Goal: Find contact information: Find contact information

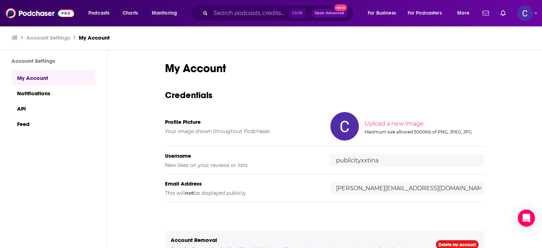
click at [255, 6] on div "Ctrl K Open Advanced New" at bounding box center [272, 13] width 163 height 16
click at [252, 11] on input "Search podcasts, credits, & more..." at bounding box center [250, 12] width 78 height 11
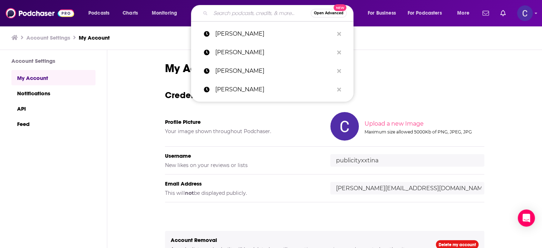
paste input "https://podcasts.apple.com/us/podcast/content-creation-social-media-marketing-f…"
type input "https://podcasts.apple.com/us/podcast/content-creation-social-media-marketing-f…"
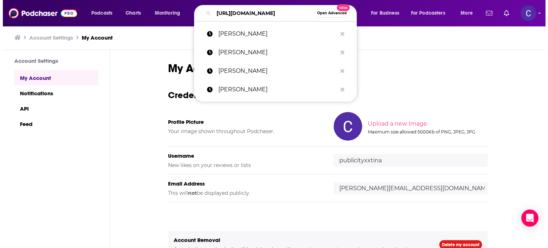
scroll to position [0, 238]
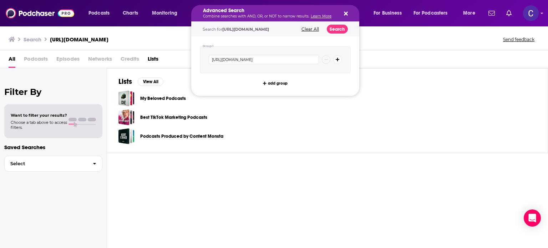
click at [214, 12] on h5 "Advanced Search" at bounding box center [269, 10] width 133 height 5
click at [345, 14] on icon "Search podcasts, credits, & more..." at bounding box center [346, 14] width 4 height 4
drag, startPoint x: 215, startPoint y: 14, endPoint x: 338, endPoint y: 5, distance: 123.7
click at [346, 11] on icon "Search podcasts, credits, & more..." at bounding box center [346, 14] width 4 height 6
click at [345, 11] on icon "Search podcasts, credits, & more..." at bounding box center [346, 14] width 4 height 6
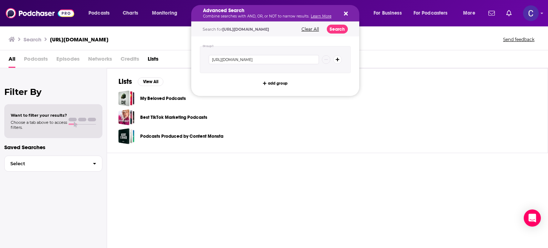
click at [216, 12] on h5 "Advanced Search" at bounding box center [269, 10] width 133 height 5
click at [345, 12] on icon "Search podcasts, credits, & more..." at bounding box center [346, 14] width 4 height 6
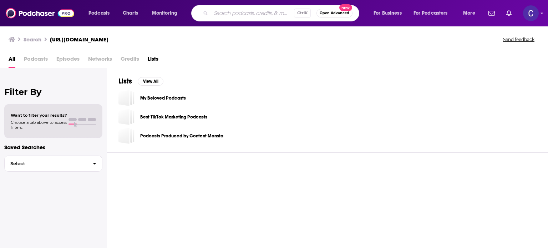
click at [277, 12] on input "Search podcasts, credits, & more..." at bounding box center [252, 12] width 83 height 11
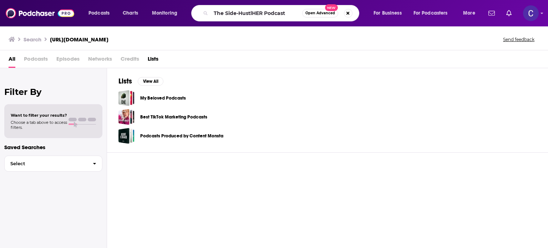
type input "The Side-HustlHER Podcast"
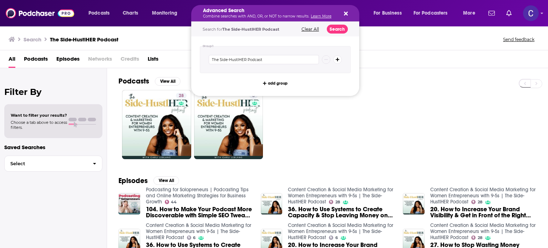
click at [346, 11] on icon "Search podcasts, credits, & more..." at bounding box center [346, 14] width 4 height 6
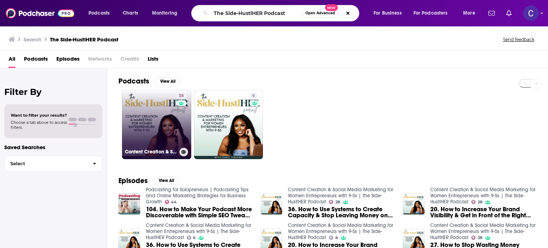
click at [154, 132] on link "28 Content Creation & Social Media Marketing for Women Entrepreneurs with 9-5s …" at bounding box center [156, 124] width 69 height 69
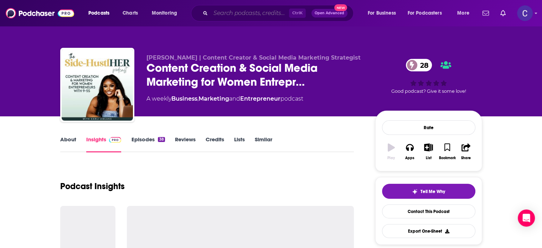
click at [254, 10] on input "Search podcasts, credits, & more..." at bounding box center [250, 12] width 78 height 11
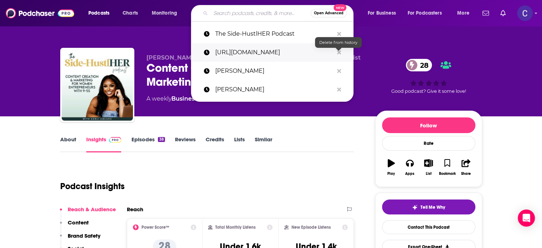
click at [338, 51] on icon "Search podcasts, credits, & more..." at bounding box center [339, 52] width 4 height 4
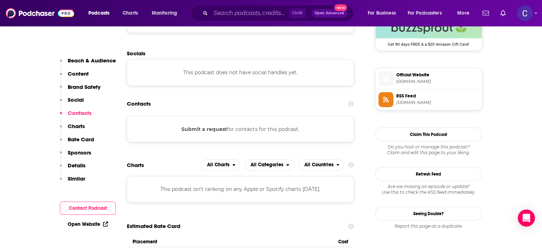
scroll to position [571, 0]
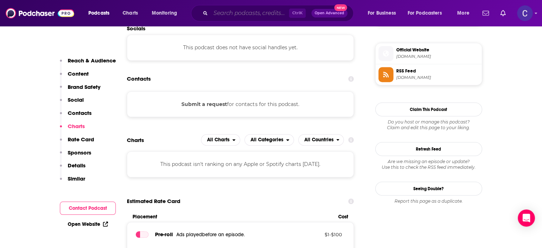
click at [251, 12] on input "Search podcasts, credits, & more..." at bounding box center [250, 12] width 78 height 11
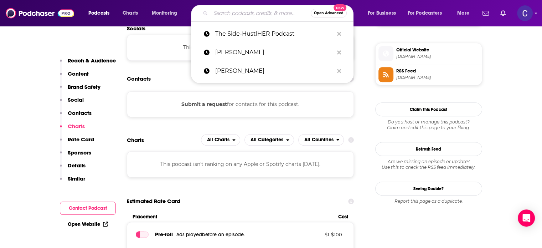
paste input "The Passion Pursuit Podcast"
type input "The Passion Pursuit Podcast"
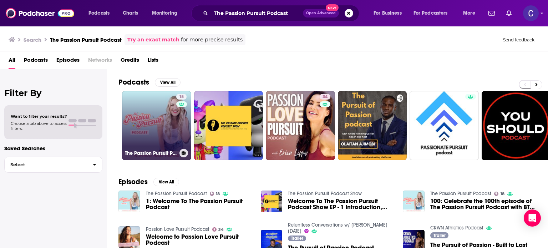
click at [172, 130] on link "18 The Passion Pursuit Podcast" at bounding box center [156, 125] width 69 height 69
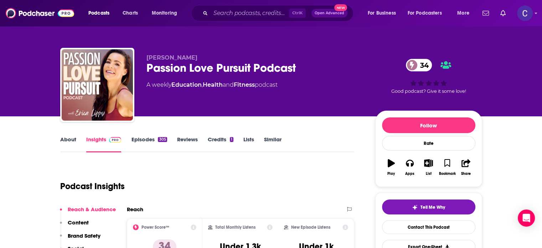
click at [68, 138] on link "About" at bounding box center [68, 144] width 16 height 16
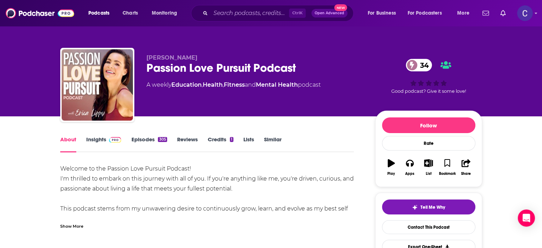
click at [63, 226] on div "Show More" at bounding box center [71, 225] width 23 height 7
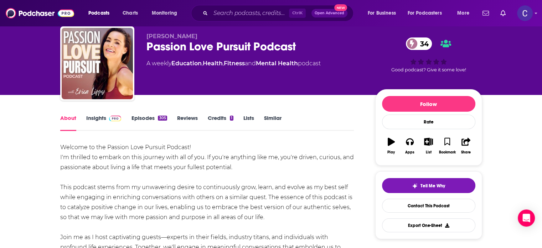
scroll to position [71, 0]
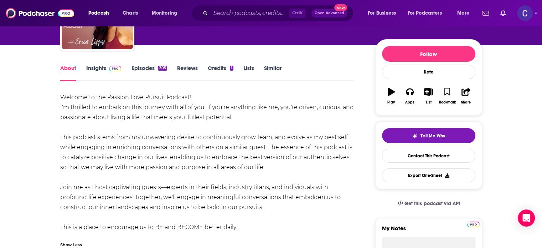
click at [145, 67] on link "Episodes 305" at bounding box center [149, 73] width 36 height 16
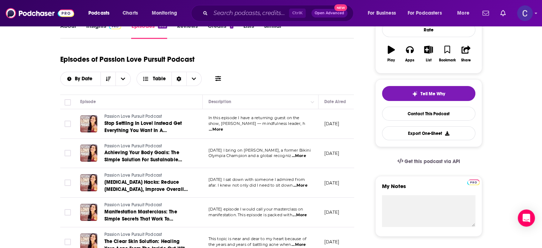
scroll to position [178, 0]
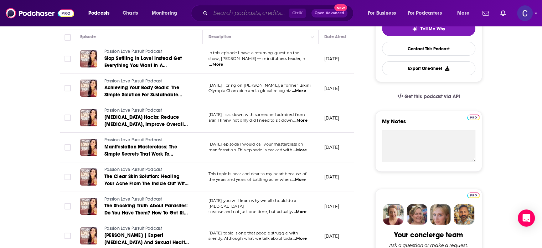
click at [250, 12] on input "Search podcasts, credits, & more..." at bounding box center [250, 12] width 78 height 11
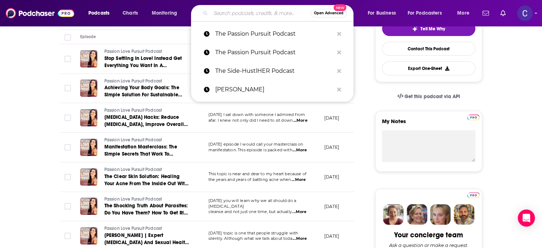
paste input "Diamond Effect"
type input "Diamond Effect"
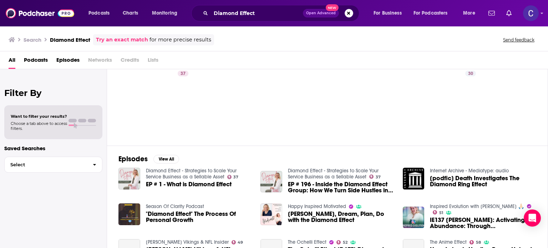
scroll to position [49, 0]
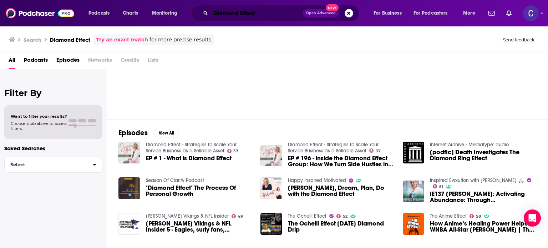
click at [277, 11] on input "Diamond Effect" at bounding box center [257, 12] width 92 height 11
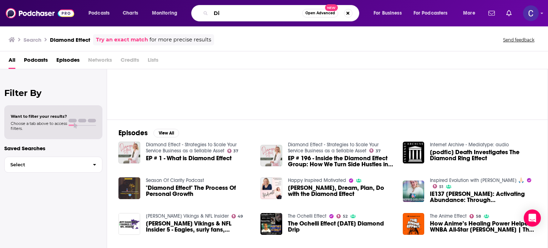
type input "D"
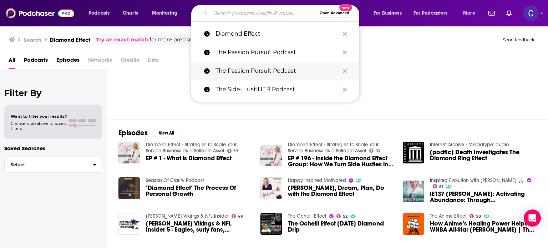
click at [343, 67] on button "Search podcasts, credits, & more..." at bounding box center [344, 71] width 11 height 13
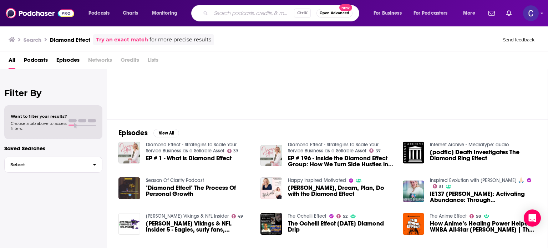
click at [225, 8] on input "Search podcasts, credits, & more..." at bounding box center [252, 12] width 83 height 11
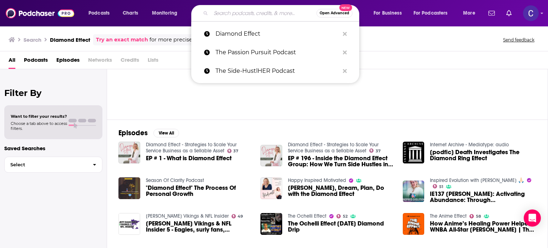
paste input "The SmallBizChat with Melinda Emerson"
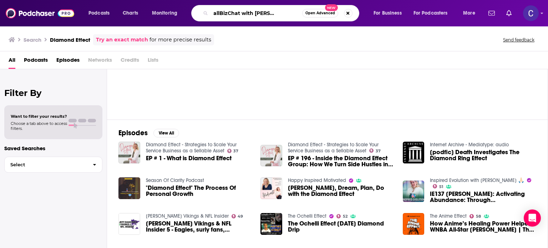
type input "The SmallBizChat with Melinda Emerson"
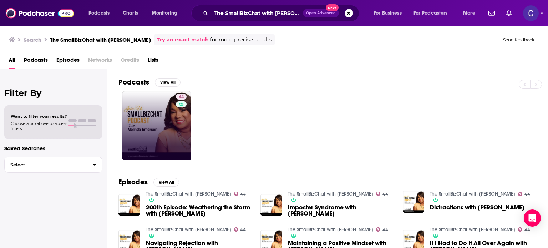
click at [154, 131] on link "44" at bounding box center [156, 125] width 69 height 69
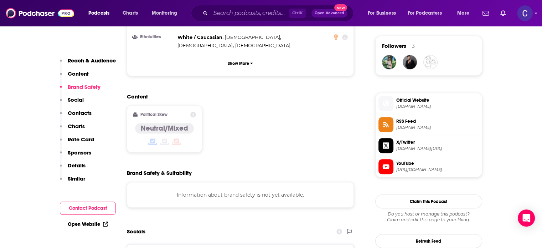
scroll to position [606, 0]
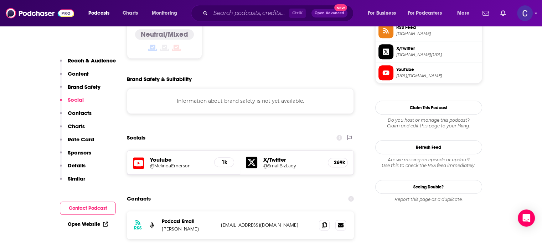
drag, startPoint x: 161, startPoint y: 194, endPoint x: 200, endPoint y: 194, distance: 39.2
click at [200, 226] on p "Melinda Emerson" at bounding box center [188, 229] width 53 height 6
copy p "Melinda Emerson"
drag, startPoint x: 325, startPoint y: 188, endPoint x: 502, endPoint y: 180, distance: 177.4
click at [326, 222] on icon at bounding box center [324, 225] width 5 height 6
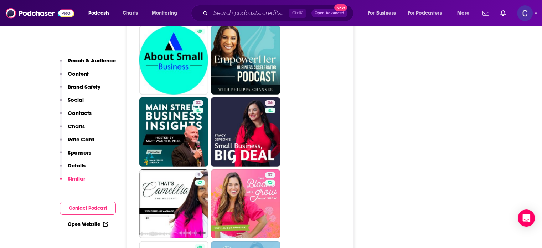
scroll to position [1997, 0]
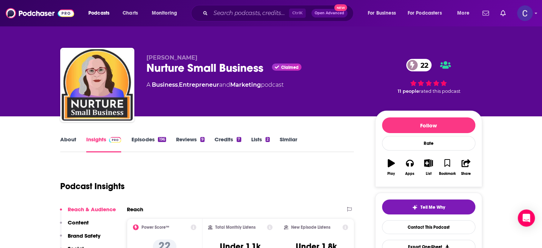
click at [63, 138] on link "About" at bounding box center [68, 144] width 16 height 16
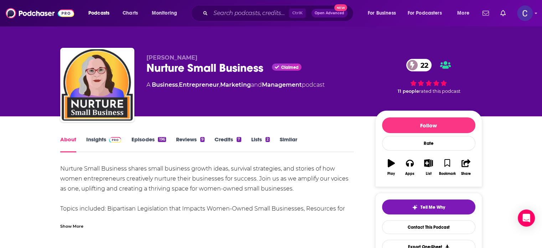
click at [134, 139] on link "Episodes 196" at bounding box center [148, 144] width 35 height 16
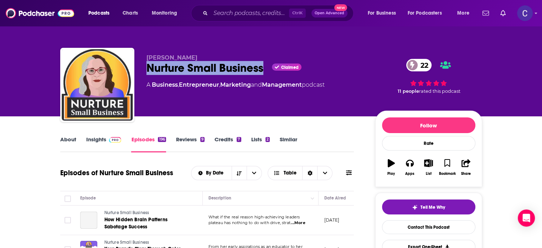
click at [262, 69] on div "Nurture Small Business Claimed 22" at bounding box center [256, 68] width 218 height 14
